Goal: Task Accomplishment & Management: Complete application form

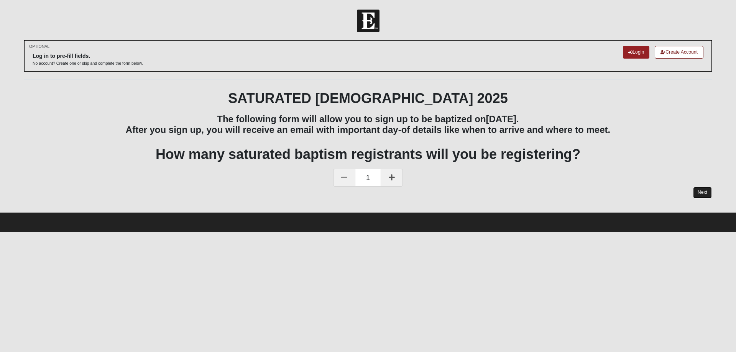
click at [707, 191] on link "Next" at bounding box center [702, 192] width 19 height 11
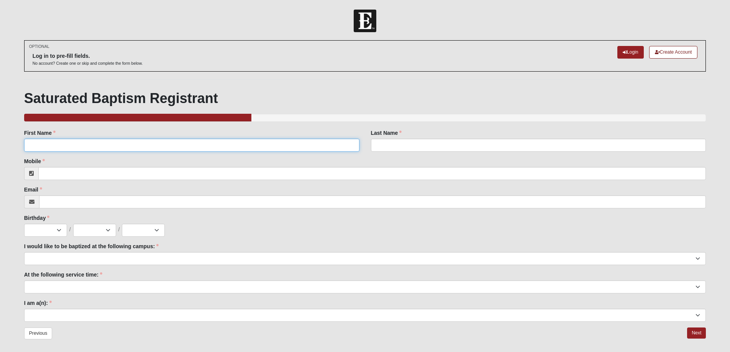
click at [56, 143] on input "First Name" at bounding box center [191, 145] width 335 height 13
click at [65, 147] on input "First Name" at bounding box center [191, 145] width 335 height 13
type input "Danaka"
type input "[PERSON_NAME]"
type input "9122026609"
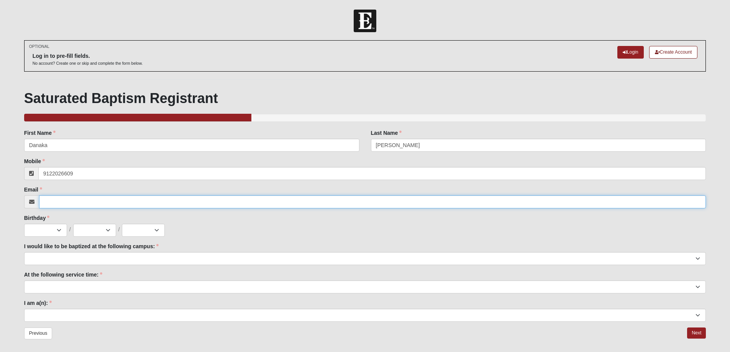
type input "[EMAIL_ADDRESS][DOMAIN_NAME]"
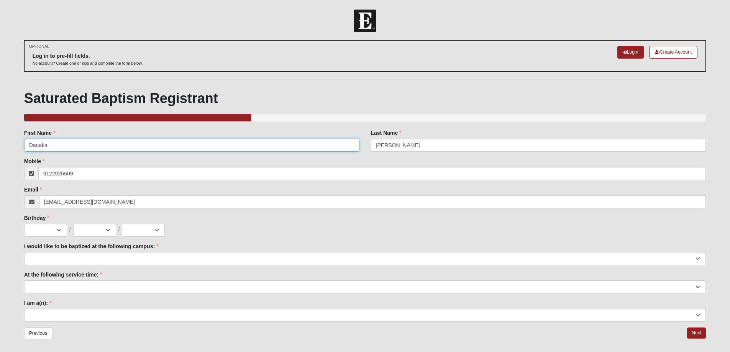
type input "[PHONE_NUMBER]"
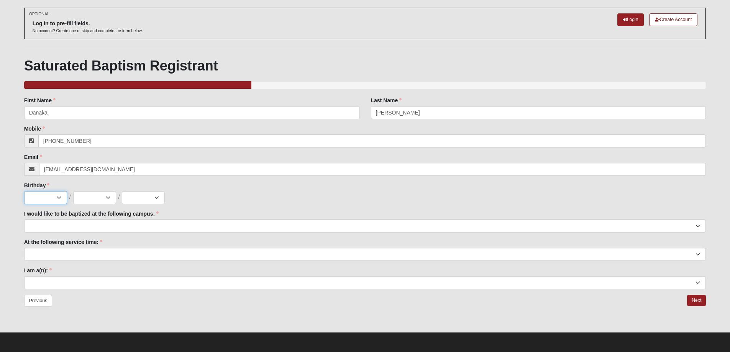
click at [56, 197] on select "Jan Feb Mar Apr May Jun [DATE] Aug Sep Oct Nov Dec" at bounding box center [45, 197] width 43 height 13
select select "5"
click at [24, 191] on select "Jan Feb Mar Apr May Jun [DATE] Aug Sep Oct Nov Dec" at bounding box center [45, 197] width 43 height 13
click at [115, 197] on select "1 2 3 4 5 6 7 8 9 10 11 12 13 14 15 16 17 18 19 20 21 22 23 24 25 26 27 28 29 3…" at bounding box center [94, 197] width 43 height 13
select select "5"
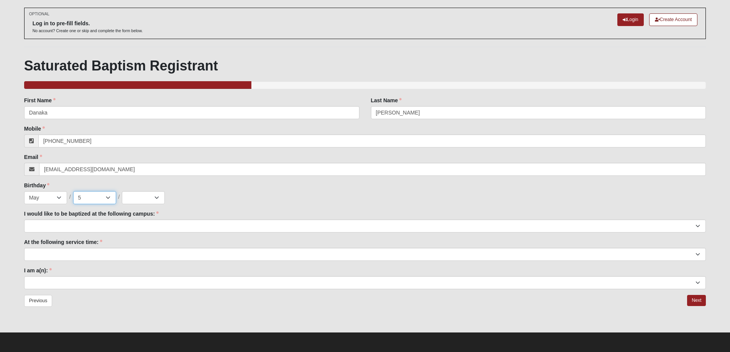
click at [73, 191] on select "1 2 3 4 5 6 7 8 9 10 11 12 13 14 15 16 17 18 19 20 21 22 23 24 25 26 27 28 29 3…" at bounding box center [94, 197] width 43 height 13
click at [149, 197] on select "2025 2024 2023 2022 2021 2020 2019 2018 2017 2016 2015 2014 2013 2012 2011 2010…" at bounding box center [143, 197] width 43 height 13
select select "1994"
click at [122, 191] on select "2025 2024 2023 2022 2021 2020 2019 2018 2017 2016 2015 2014 2013 2012 2011 2010…" at bounding box center [143, 197] width 43 height 13
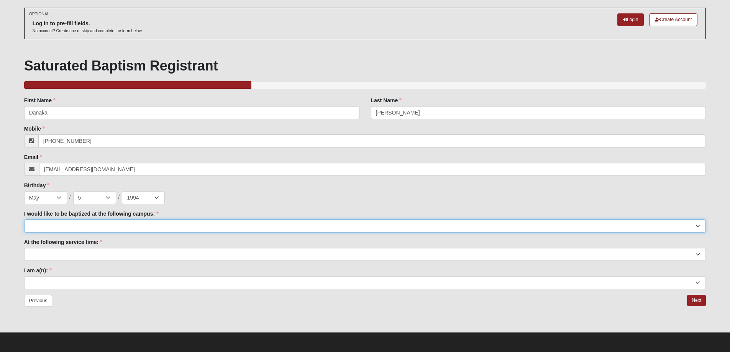
click at [50, 225] on select "[GEOGRAPHIC_DATA] [PERSON_NAME][GEOGRAPHIC_DATA] Jesup [GEOGRAPHIC_DATA] [GEOGR…" at bounding box center [365, 226] width 682 height 13
select select "12"
click at [24, 220] on select "[GEOGRAPHIC_DATA] [PERSON_NAME][GEOGRAPHIC_DATA] Jesup [GEOGRAPHIC_DATA] [GEOGR…" at bounding box center [365, 226] width 682 height 13
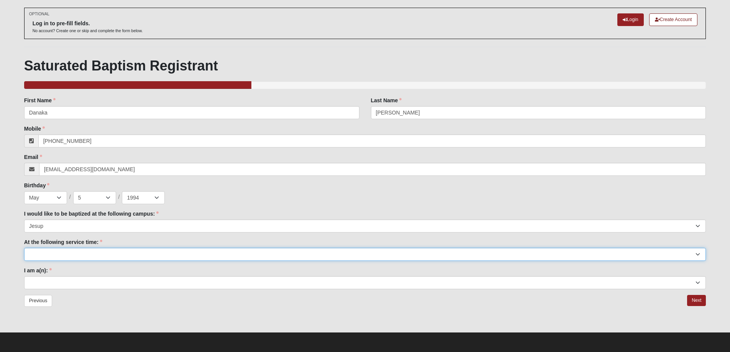
click at [61, 253] on select "9:00am 11:22am 4:22pm ([GEOGRAPHIC_DATA] and [PERSON_NAME][GEOGRAPHIC_DATA] Onl…" at bounding box center [365, 254] width 682 height 13
select select "11:22am"
click at [24, 248] on select "9:00am 11:22am 4:22pm ([GEOGRAPHIC_DATA] and [PERSON_NAME][GEOGRAPHIC_DATA] Onl…" at bounding box center [365, 254] width 682 height 13
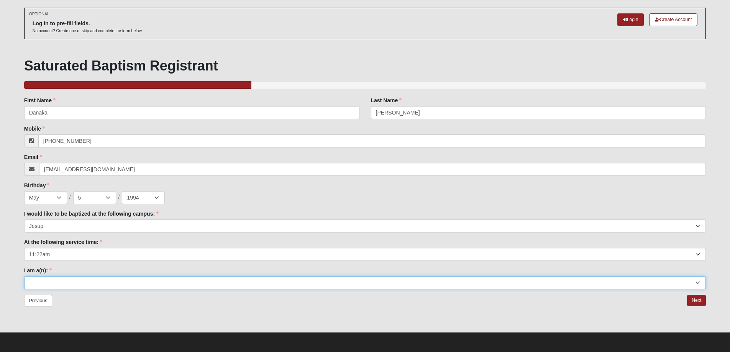
click at [59, 280] on select "Adult (25+) Young Adult (18-25) High School Student (8-12th Grade) Middle Schoo…" at bounding box center [365, 282] width 682 height 13
click at [57, 279] on select "Adult (25+) Young Adult (18-25) High School Student (8-12th Grade) Middle Schoo…" at bounding box center [365, 282] width 682 height 13
select select "Adult (25+)"
click at [24, 276] on select "Adult (25+) Young Adult (18-25) High School Student (8-12th Grade) Middle Schoo…" at bounding box center [365, 282] width 682 height 13
click at [699, 302] on link "Next" at bounding box center [696, 300] width 19 height 11
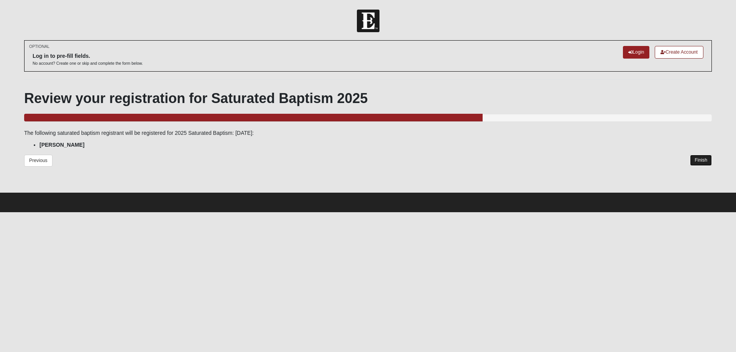
click at [703, 161] on link "Finish" at bounding box center [701, 160] width 22 height 11
